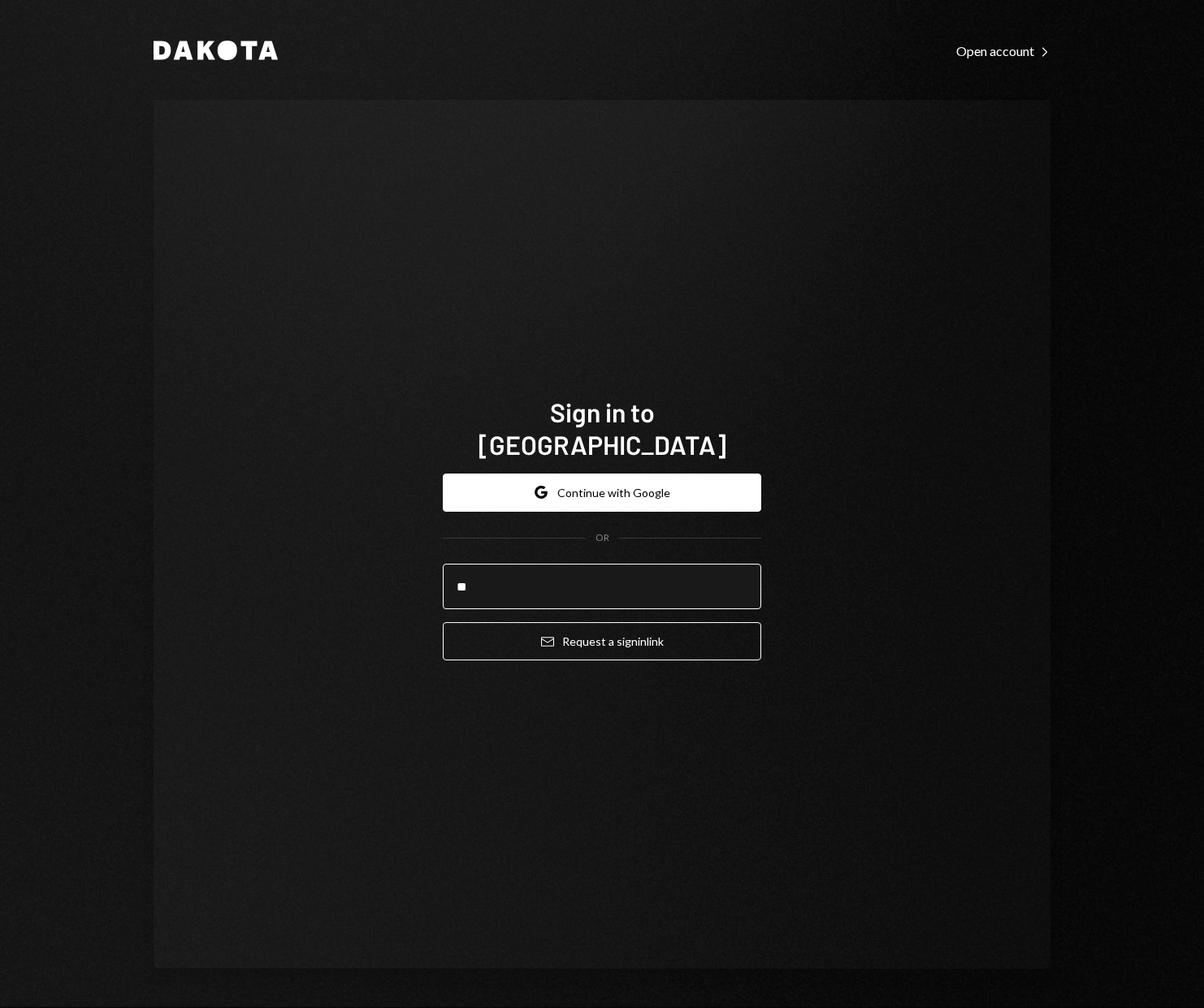
type input "*"
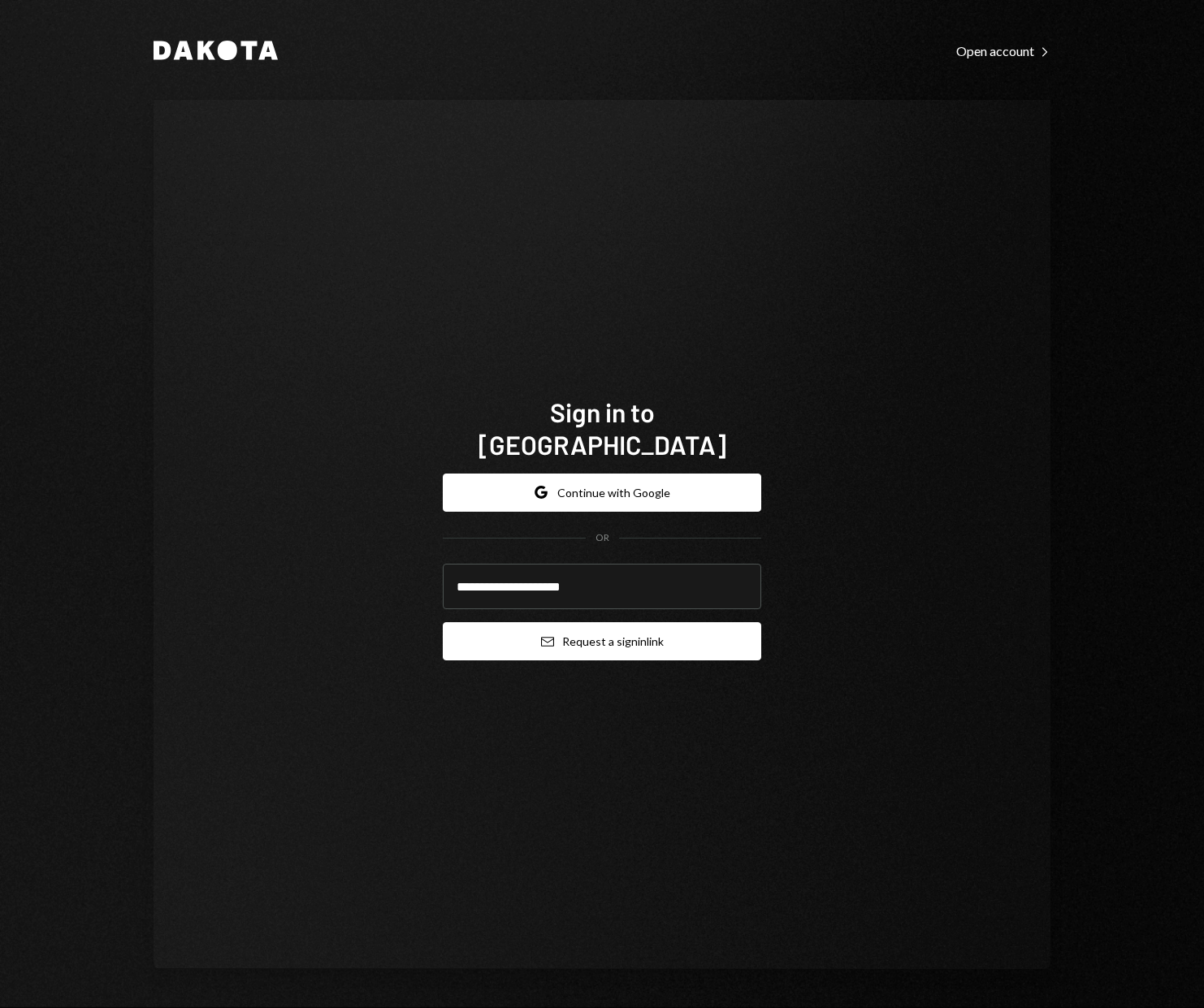
type input "**********"
click at [625, 628] on button "Email Request a sign in link" at bounding box center [602, 641] width 318 height 39
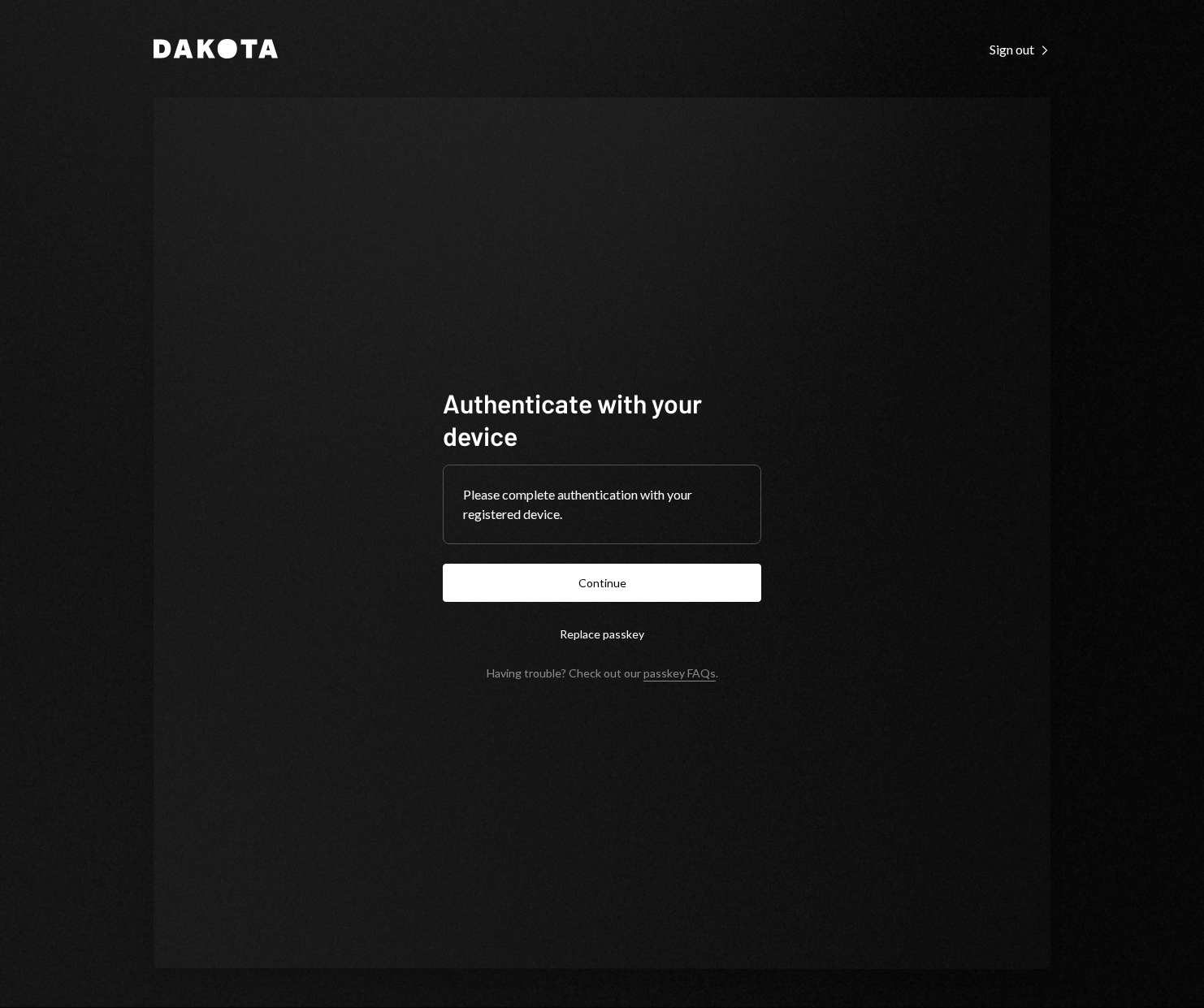
click at [625, 593] on button "Continue" at bounding box center [602, 583] width 318 height 39
